Goal: Task Accomplishment & Management: Use online tool/utility

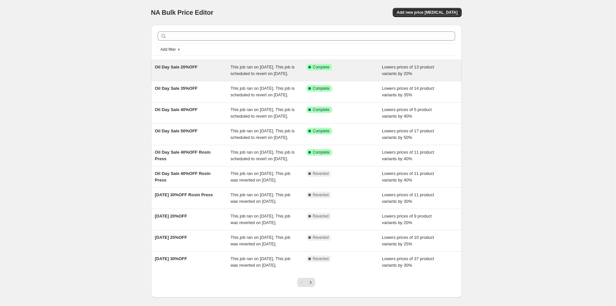
click at [267, 77] on div "This job ran on [DATE]. This job is scheduled to revert on [DATE]." at bounding box center [269, 70] width 76 height 13
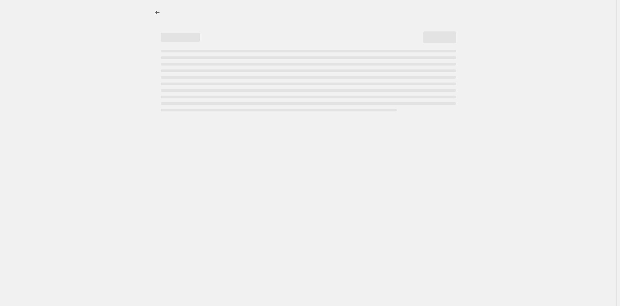
select select "percentage"
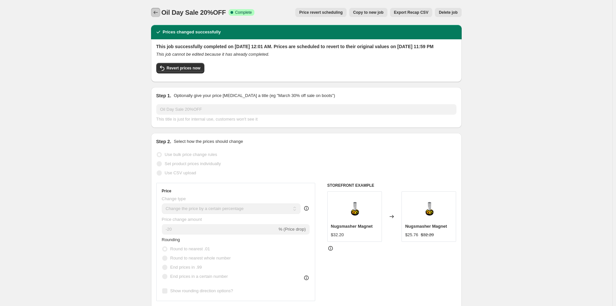
click at [155, 15] on icon "Price change jobs" at bounding box center [155, 12] width 7 height 7
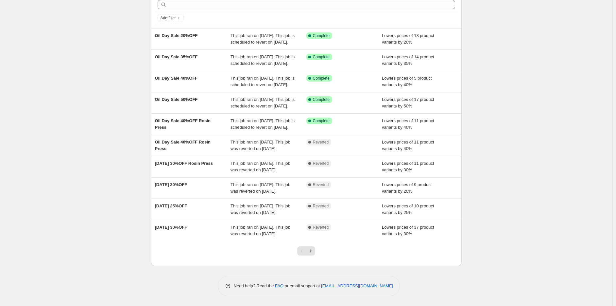
scroll to position [96, 0]
click at [314, 251] on icon "Next" at bounding box center [311, 250] width 7 height 7
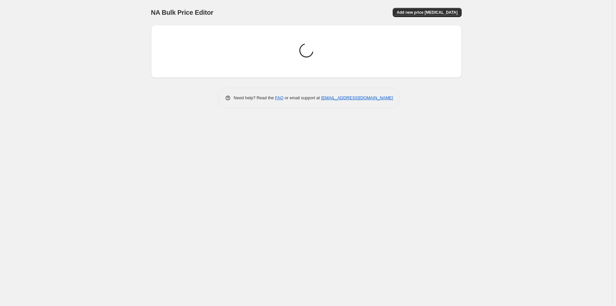
scroll to position [0, 0]
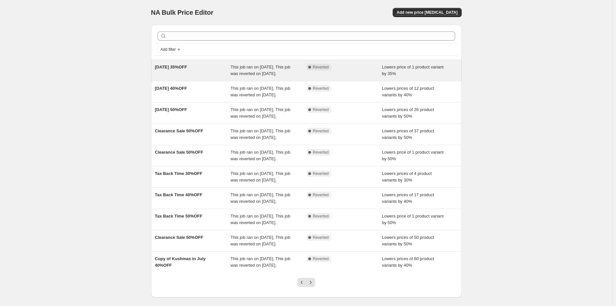
click at [270, 77] on div "This job ran on September 22, 2025. This job was reverted on October 6, 2025." at bounding box center [269, 70] width 76 height 13
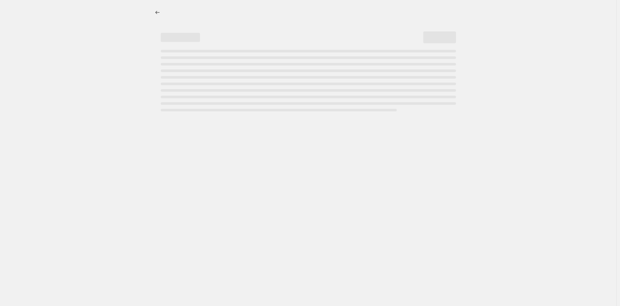
select select "percentage"
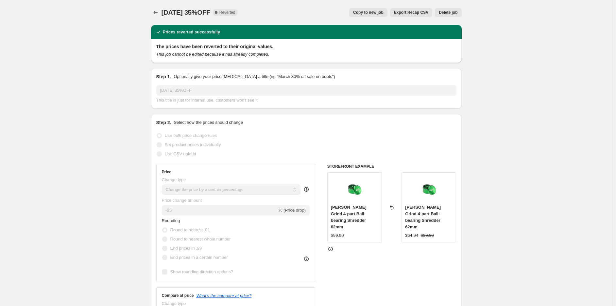
click at [373, 12] on span "Copy to new job" at bounding box center [368, 12] width 30 height 5
select select "percentage"
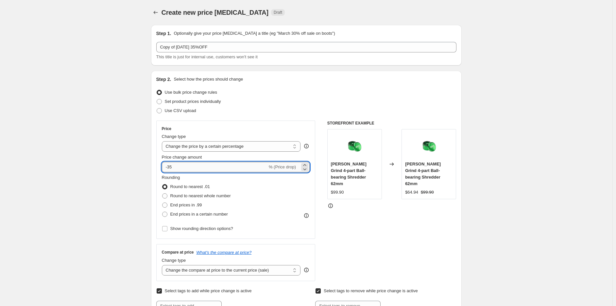
click at [236, 162] on input "-35" at bounding box center [215, 167] width 106 height 10
type input "-3"
type input "-40"
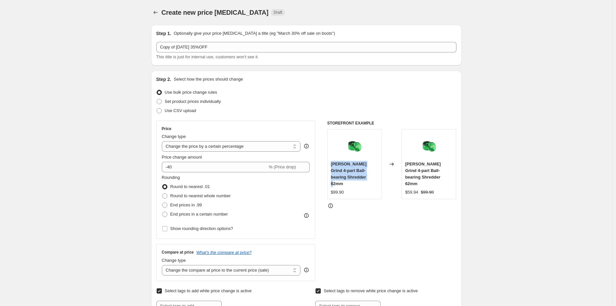
drag, startPoint x: 351, startPoint y: 178, endPoint x: 332, endPoint y: 164, distance: 23.2
click at [332, 164] on div "Kaya Swift Grind 4-part Ball-bearing Shredder 62mm $99.90" at bounding box center [355, 164] width 55 height 70
copy span "Kaya Swift Grind 4-part Ball-bearing Shredder 62mm"
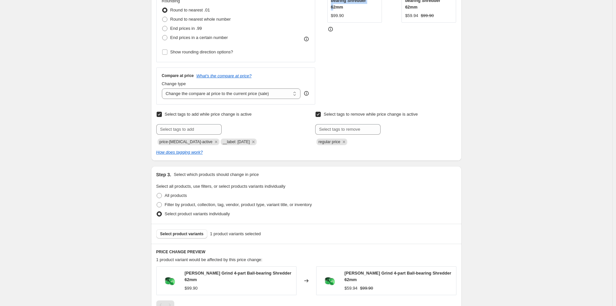
scroll to position [229, 0]
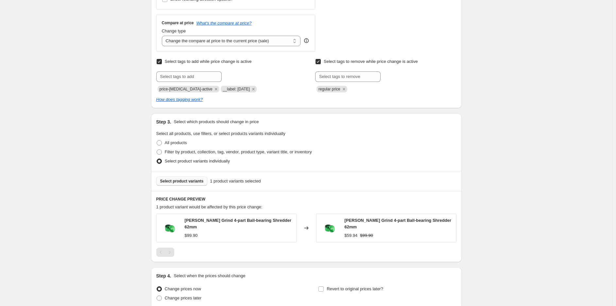
click at [185, 179] on span "Select product variants" at bounding box center [182, 180] width 44 height 5
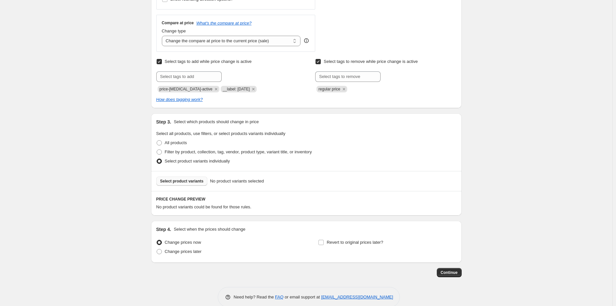
click at [189, 84] on div "Submit price-change-job-active __label: Labour Day" at bounding box center [226, 81] width 141 height 21
click at [187, 78] on input "text" at bounding box center [188, 76] width 65 height 10
type input "__label: Halloween Sale"
click at [253, 66] on div "Select tags to add while price change is active Submit __label: Halloween Sale …" at bounding box center [226, 74] width 141 height 35
click at [253, 73] on button "Add __label: Hal..." at bounding box center [244, 75] width 42 height 9
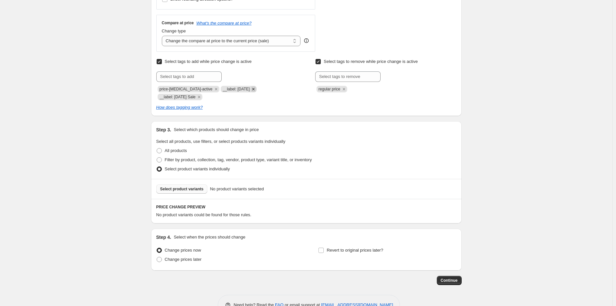
click at [251, 89] on icon "Remove __label: Labour Day" at bounding box center [254, 89] width 6 height 6
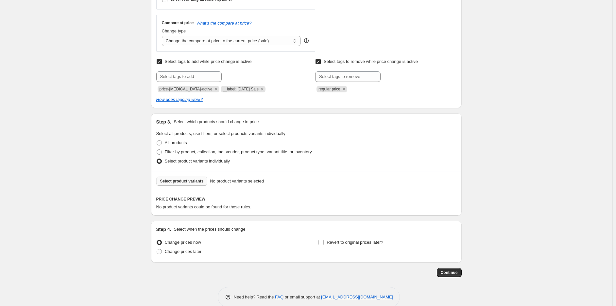
click at [185, 181] on span "Select product variants" at bounding box center [182, 180] width 44 height 5
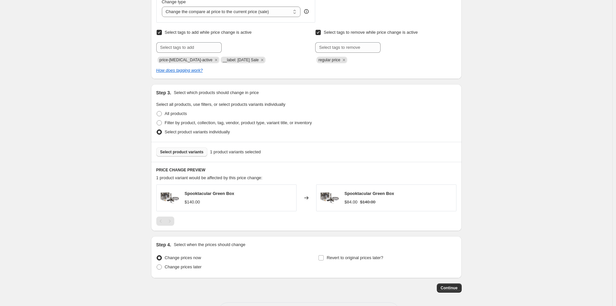
scroll to position [284, 0]
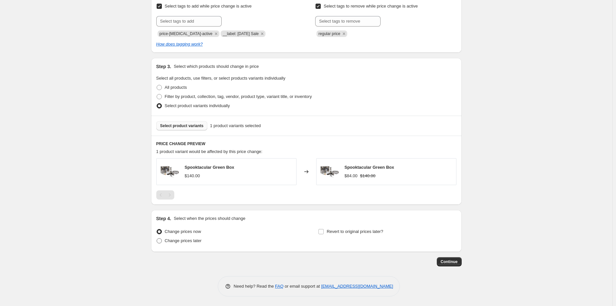
click at [175, 241] on span "Change prices later" at bounding box center [183, 240] width 37 height 5
click at [157, 238] on input "Change prices later" at bounding box center [157, 238] width 0 height 0
radio input "true"
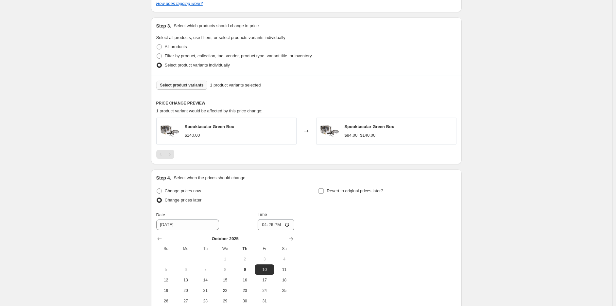
scroll to position [382, 0]
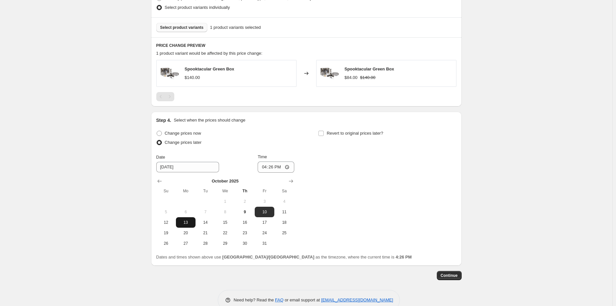
click at [186, 224] on span "13" at bounding box center [186, 222] width 14 height 5
type input "10/13/2025"
click at [257, 172] on div "October 2025 Su Mo Tu We Th Fr Sa 1 2 3 4 5 6 7 8 9 10 11 12 13 14 15 16 17 18 …" at bounding box center [222, 210] width 143 height 76
click at [267, 168] on input "16:26" at bounding box center [276, 166] width 37 height 11
type input "00:00"
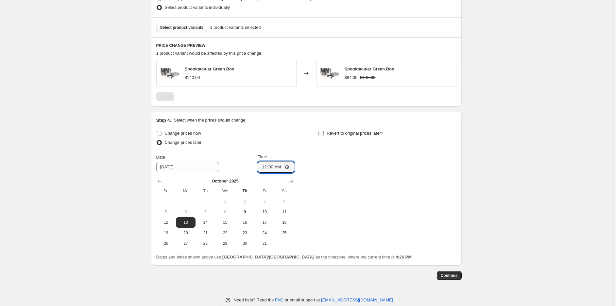
click at [352, 134] on span "Revert to original prices later?" at bounding box center [355, 133] width 57 height 5
click at [324, 134] on input "Revert to original prices later?" at bounding box center [321, 133] width 5 height 5
checkbox input "true"
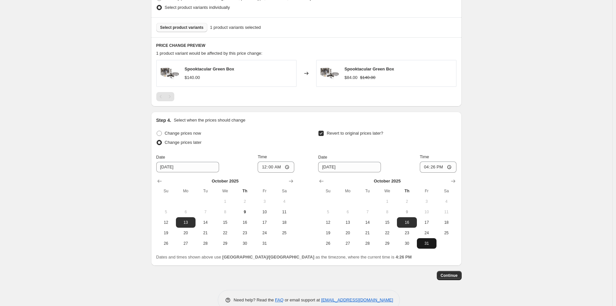
click at [428, 242] on span "31" at bounding box center [427, 242] width 14 height 5
type input "10/31/2025"
click at [430, 171] on input "16:26" at bounding box center [438, 166] width 37 height 11
type input "12:00"
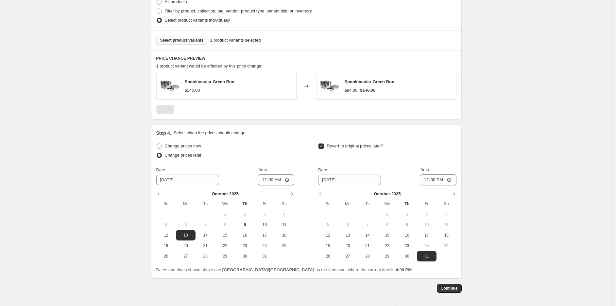
scroll to position [396, 0]
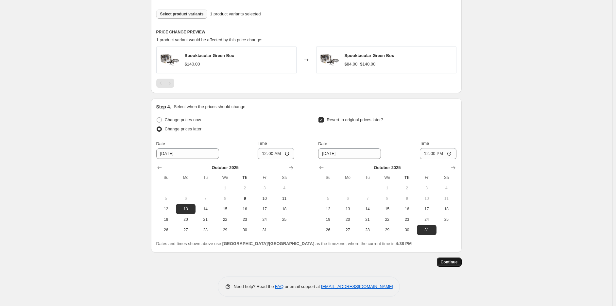
click at [455, 264] on button "Continue" at bounding box center [449, 261] width 25 height 9
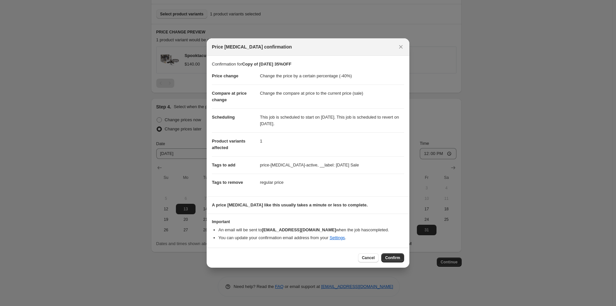
click at [391, 256] on span "Confirm" at bounding box center [392, 257] width 15 height 5
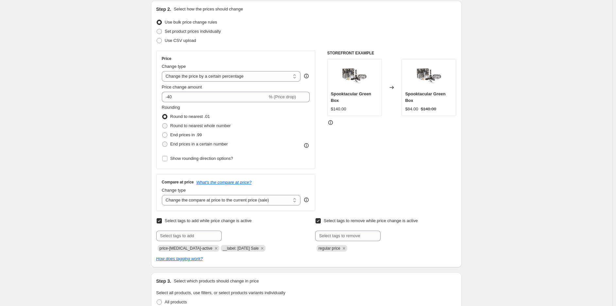
scroll to position [69, 0]
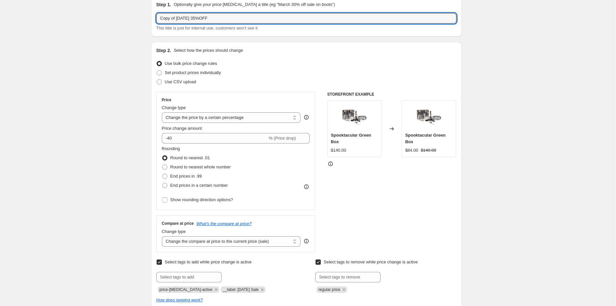
drag, startPoint x: 175, startPoint y: 18, endPoint x: 133, endPoint y: 20, distance: 41.9
click at [133, 20] on div "Copy of Labour Day 35%OFF. This page is ready Copy of Labour Day 35%OFF Info Sc…" at bounding box center [306, 302] width 613 height 742
click at [217, 19] on input "Halloween Sale 40%" at bounding box center [306, 18] width 300 height 10
type input "Halloween Sale 40%OFF"
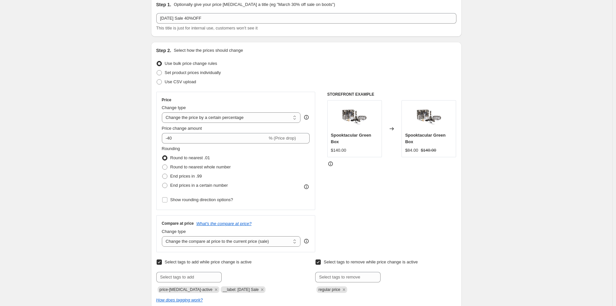
click at [544, 64] on div "Copy of Labour Day 35%OFF. This page is ready Copy of Labour Day 35%OFF Info Sc…" at bounding box center [306, 302] width 613 height 742
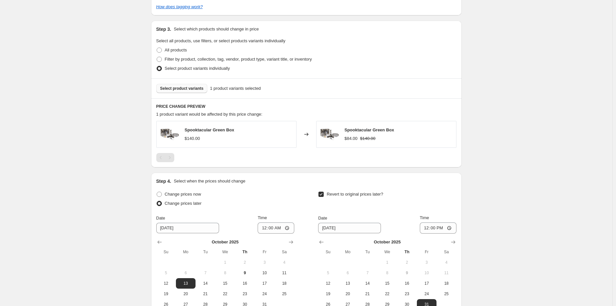
scroll to position [436, 0]
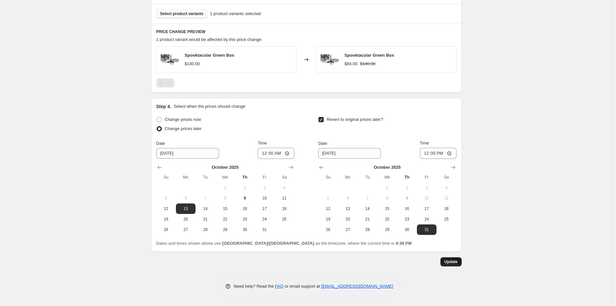
click at [451, 257] on button "Update" at bounding box center [451, 261] width 21 height 9
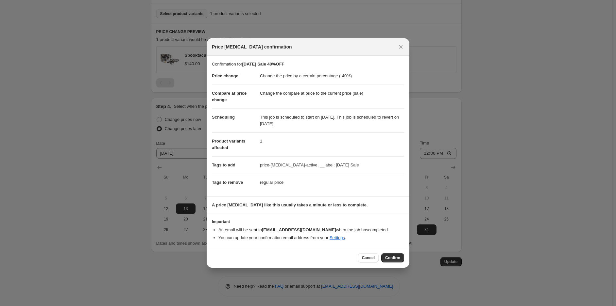
click at [393, 256] on span "Confirm" at bounding box center [392, 257] width 15 height 5
